Goal: Find specific page/section: Find specific page/section

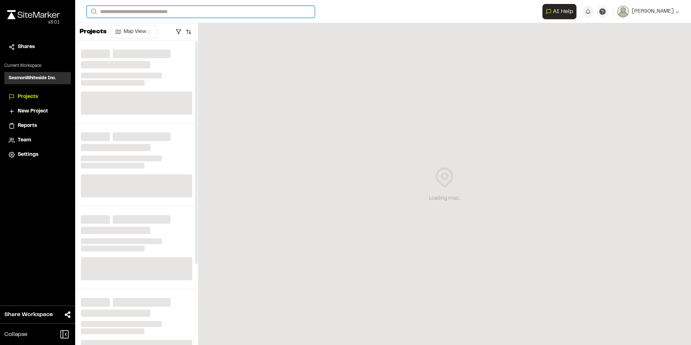
click at [154, 11] on input "Search" at bounding box center [201, 12] width 228 height 12
click at [0, 0] on p "[STREET_ADDRESS][PERSON_NAME]" at bounding box center [0, 0] width 0 height 0
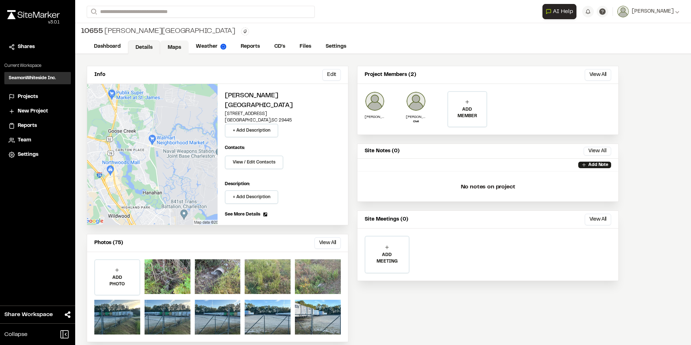
click at [171, 44] on link "Maps" at bounding box center [174, 47] width 29 height 14
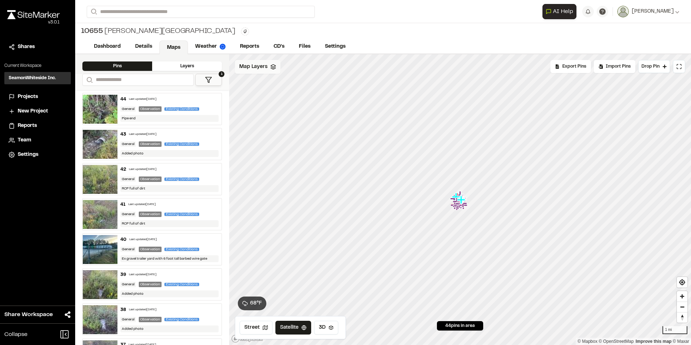
click at [276, 65] on div "Map Layers" at bounding box center [258, 67] width 46 height 14
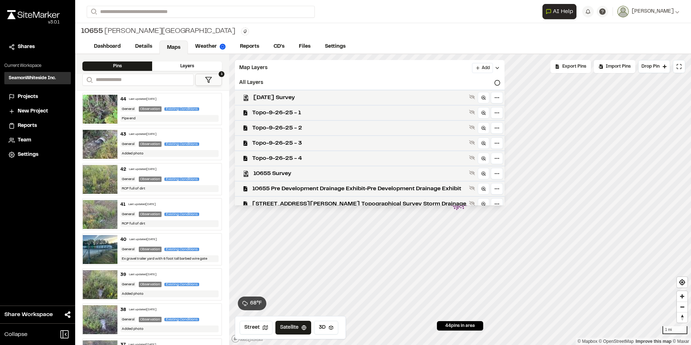
click at [643, 37] on div "[STREET_ADDRESS][PERSON_NAME] Type Enter or comma to add tag." at bounding box center [383, 31] width 616 height 17
click at [469, 111] on icon at bounding box center [472, 112] width 6 height 6
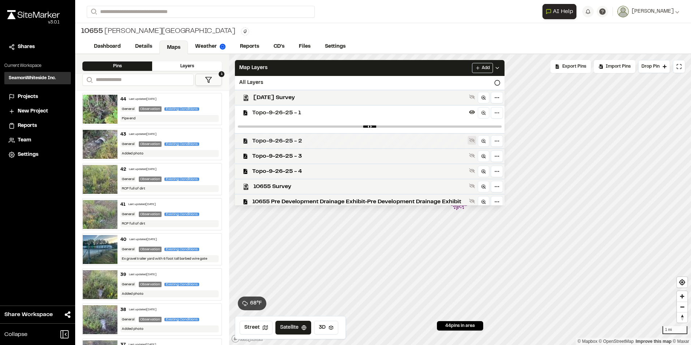
click at [469, 142] on icon at bounding box center [472, 140] width 6 height 5
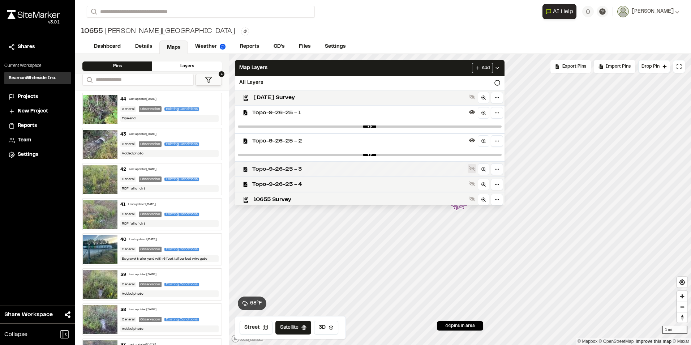
click at [469, 168] on icon at bounding box center [472, 168] width 6 height 5
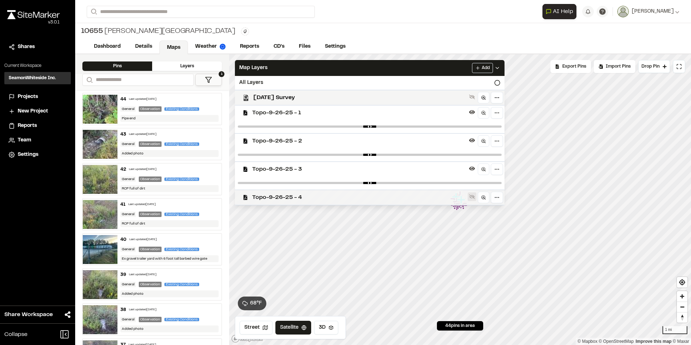
click at [469, 195] on icon at bounding box center [472, 196] width 6 height 5
click at [466, 41] on div "Dashboard Details Maps Weather Reports CD's Files Settings" at bounding box center [383, 47] width 616 height 14
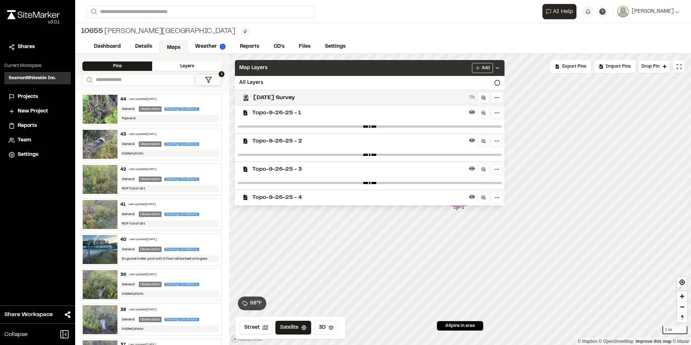
click at [495, 65] on icon at bounding box center [497, 68] width 6 height 6
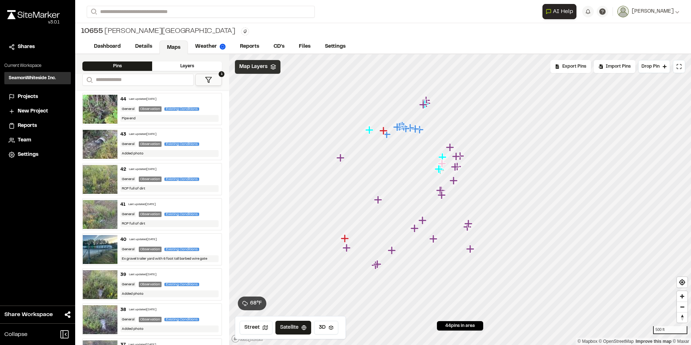
click at [278, 68] on div "Map Layers" at bounding box center [258, 67] width 46 height 14
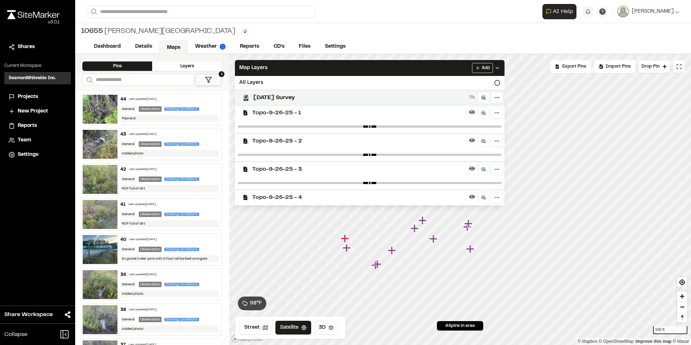
drag, startPoint x: 491, startPoint y: 125, endPoint x: 403, endPoint y: 124, distance: 88.5
click at [403, 124] on div at bounding box center [370, 126] width 270 height 13
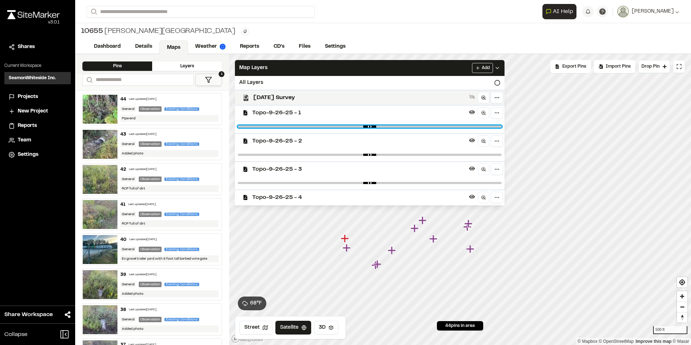
drag, startPoint x: 489, startPoint y: 127, endPoint x: 412, endPoint y: 127, distance: 76.6
type input "****"
click at [412, 127] on input "range" at bounding box center [370, 126] width 264 height 2
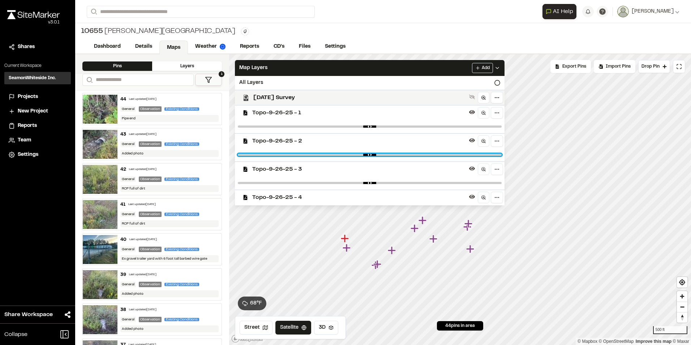
drag, startPoint x: 490, startPoint y: 155, endPoint x: 412, endPoint y: 153, distance: 77.7
type input "****"
click at [412, 154] on input "range" at bounding box center [370, 155] width 264 height 2
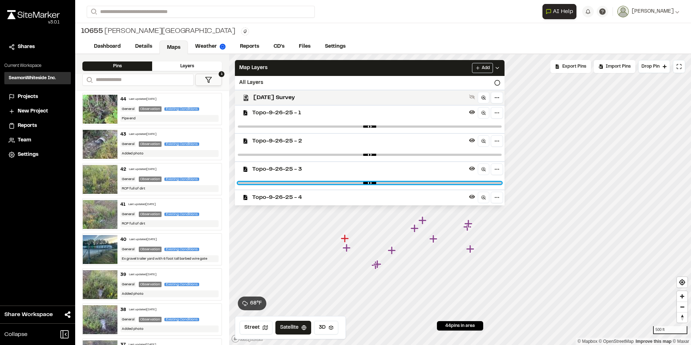
drag, startPoint x: 489, startPoint y: 182, endPoint x: 415, endPoint y: 182, distance: 74.1
type input "****"
click at [415, 182] on input "range" at bounding box center [370, 183] width 264 height 2
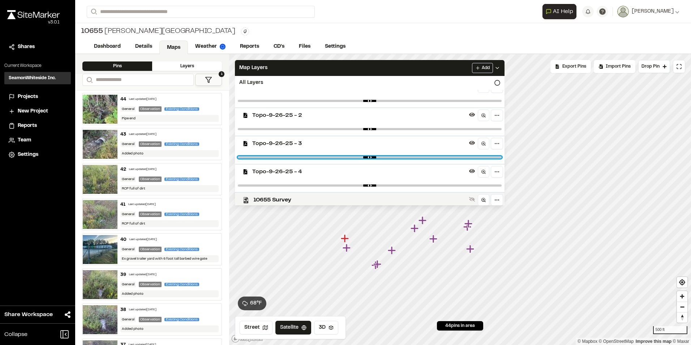
scroll to position [36, 0]
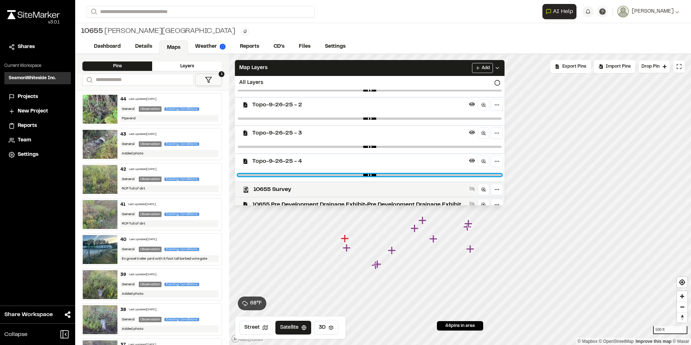
drag, startPoint x: 492, startPoint y: 174, endPoint x: 417, endPoint y: 176, distance: 75.2
type input "***"
click at [417, 176] on input "range" at bounding box center [370, 175] width 264 height 2
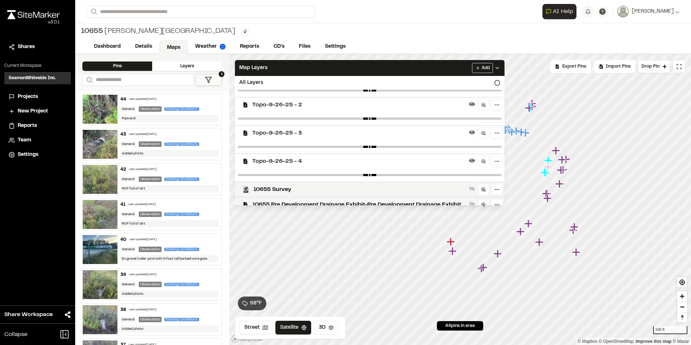
click at [691, 222] on html "Close sidebar v 3.0.1 Shares Current Workspace SeamonWhiteside Inc. SI Projects…" at bounding box center [345, 172] width 691 height 345
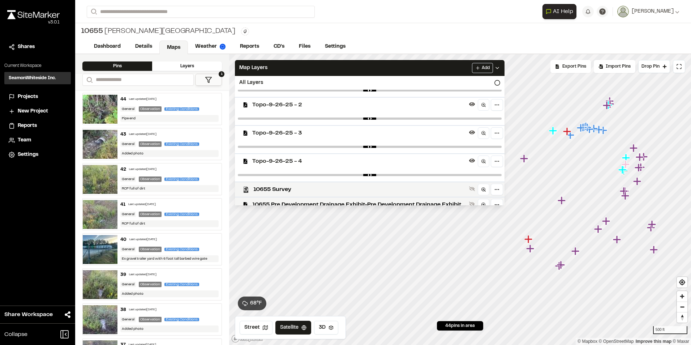
click at [655, 44] on div "Dashboard Details Maps Weather Reports CD's Files Settings" at bounding box center [383, 47] width 616 height 14
drag, startPoint x: 287, startPoint y: 104, endPoint x: 247, endPoint y: 106, distance: 39.8
click at [247, 106] on div "Topo-9-26-25 - 2" at bounding box center [366, 104] width 275 height 15
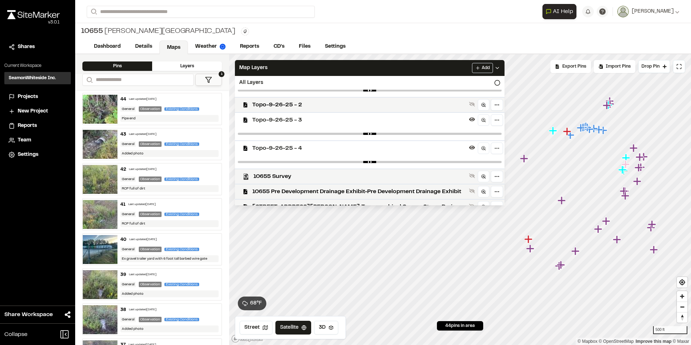
copy span "Topo-9-26-25 - 2"
click at [666, 40] on div "Dashboard Details Maps Weather Reports CD's Files Settings" at bounding box center [383, 47] width 616 height 14
click at [667, 45] on div "Dashboard Details Maps Weather Reports CD's Files Settings" at bounding box center [383, 47] width 616 height 14
